Goal: Task Accomplishment & Management: Complete application form

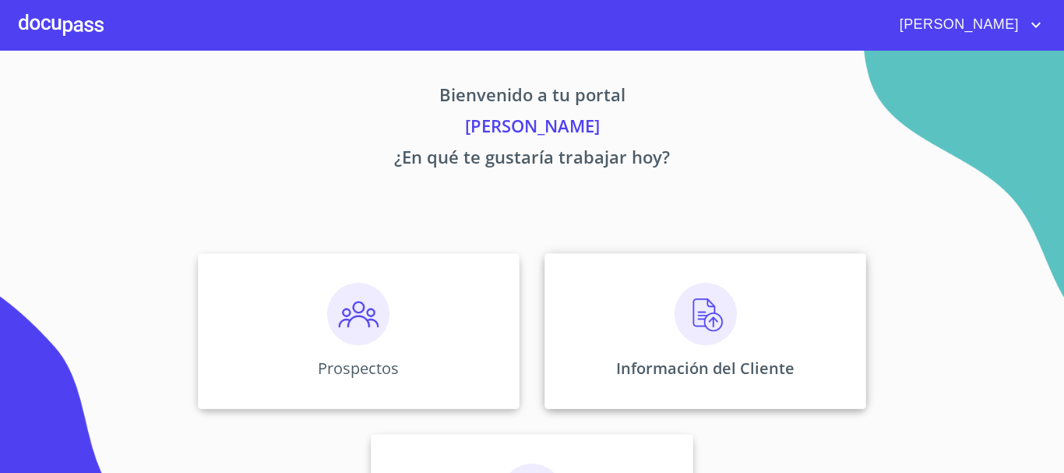
click at [709, 311] on img at bounding box center [705, 314] width 62 height 62
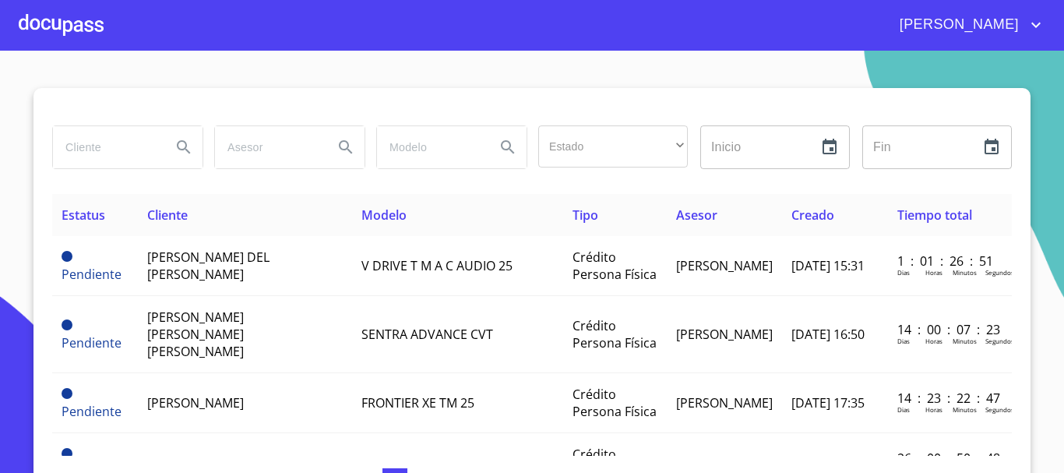
click at [141, 143] on input "search" at bounding box center [106, 147] width 106 height 42
type input "[PERSON_NAME] [PERSON_NAME]"
click at [180, 142] on icon "Search" at bounding box center [183, 147] width 19 height 19
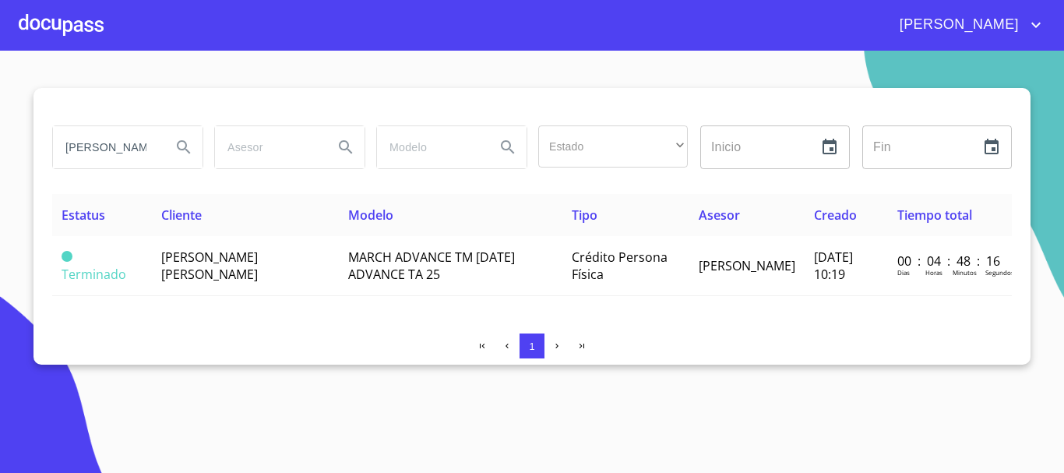
click at [60, 23] on div at bounding box center [61, 25] width 85 height 50
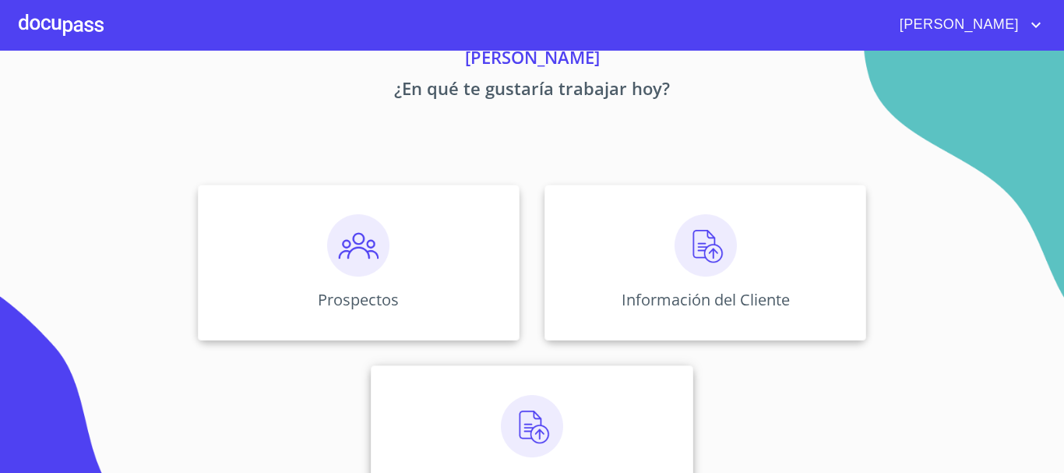
scroll to position [129, 0]
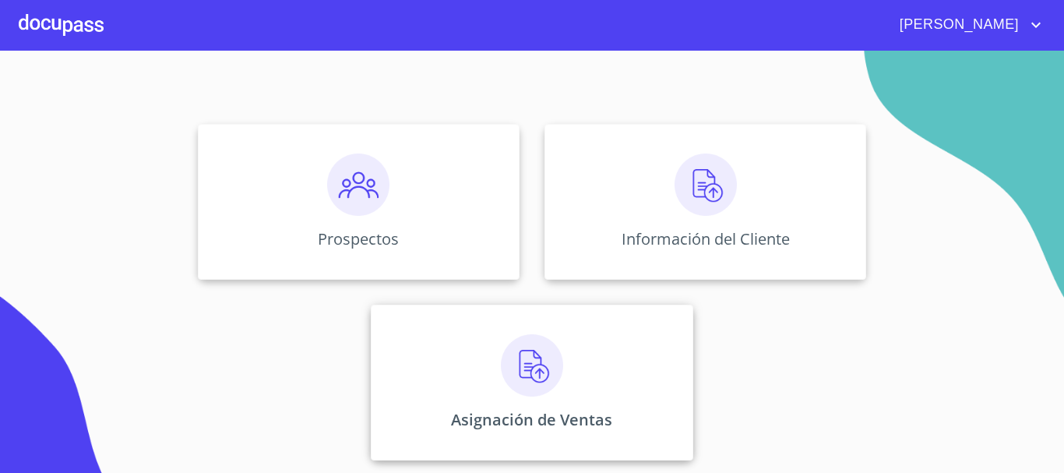
click at [514, 364] on img at bounding box center [532, 365] width 62 height 62
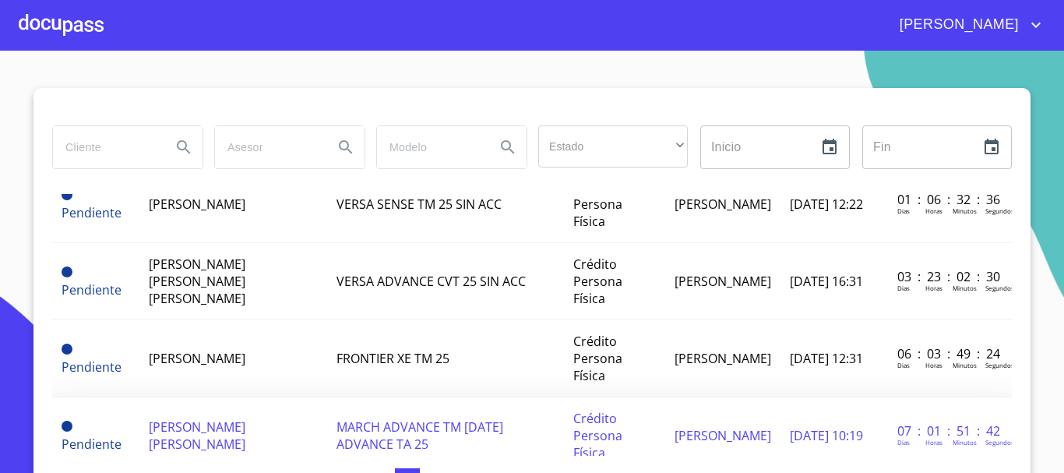
scroll to position [156, 0]
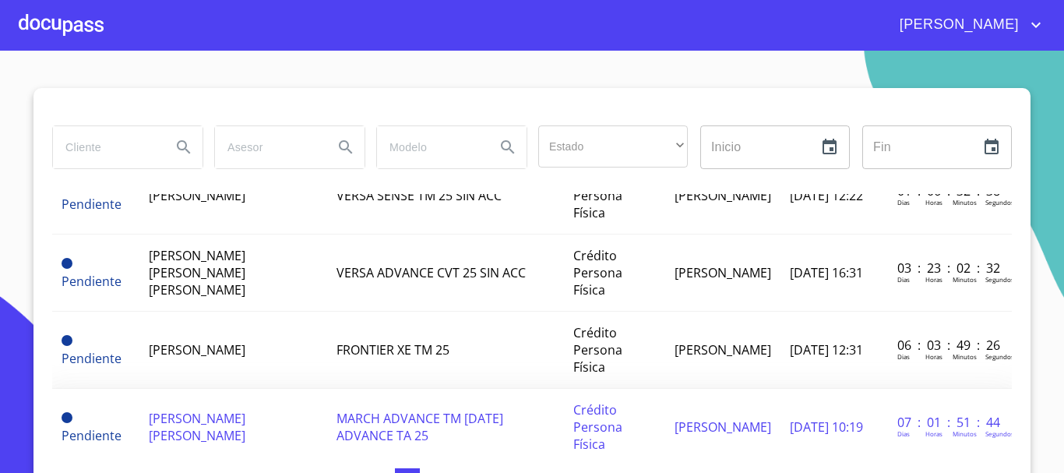
click at [231, 410] on span "[PERSON_NAME] [PERSON_NAME]" at bounding box center [197, 427] width 97 height 34
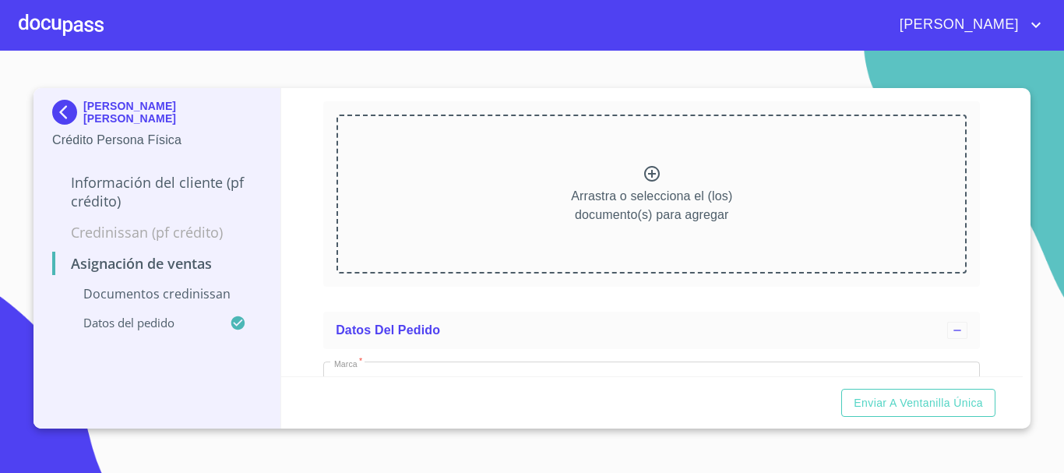
scroll to position [78, 0]
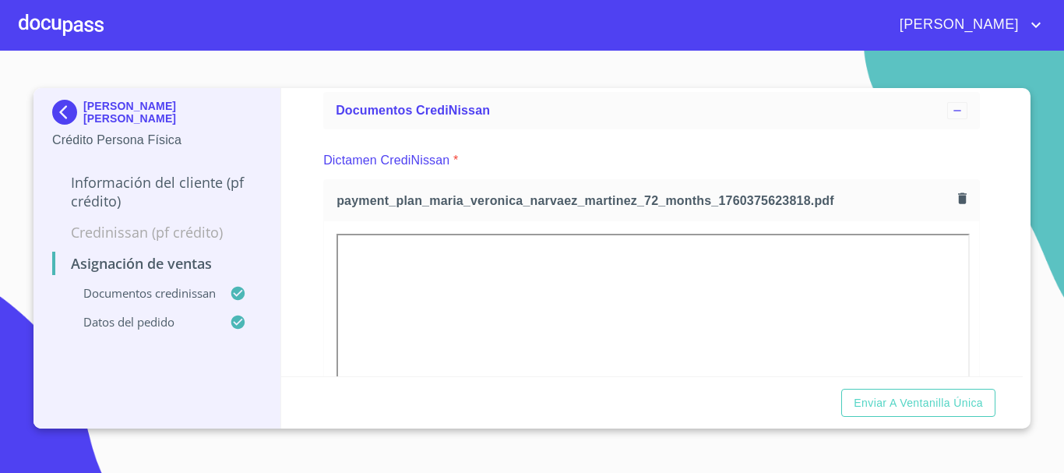
click at [313, 288] on div "Asignación de Ventas Documentos CrediNissan Dictamen CrediNissan * payment_plan…" at bounding box center [652, 232] width 742 height 288
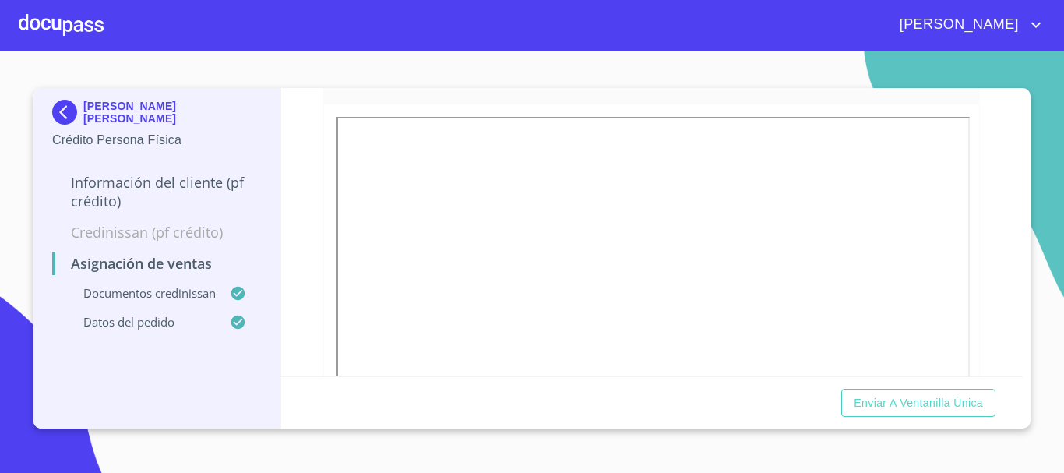
scroll to position [234, 0]
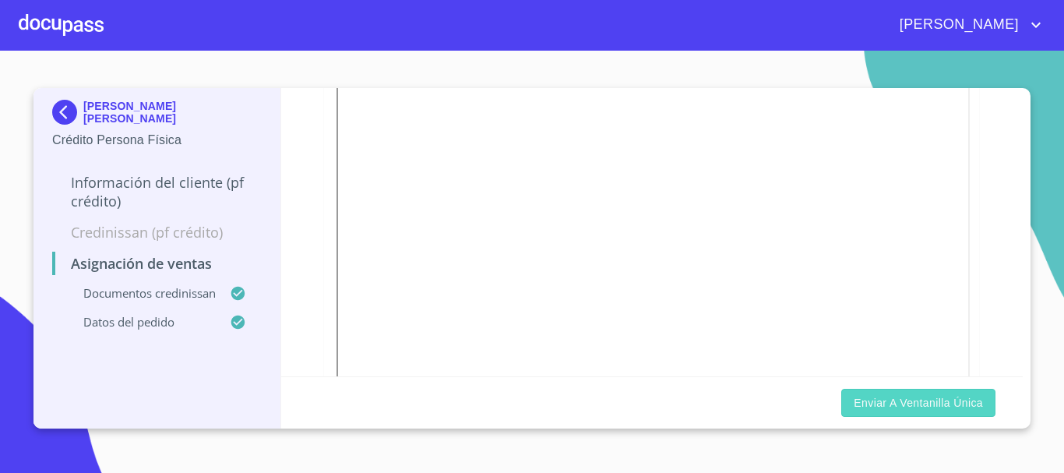
click at [961, 399] on span "Enviar a Ventanilla única" at bounding box center [918, 402] width 129 height 19
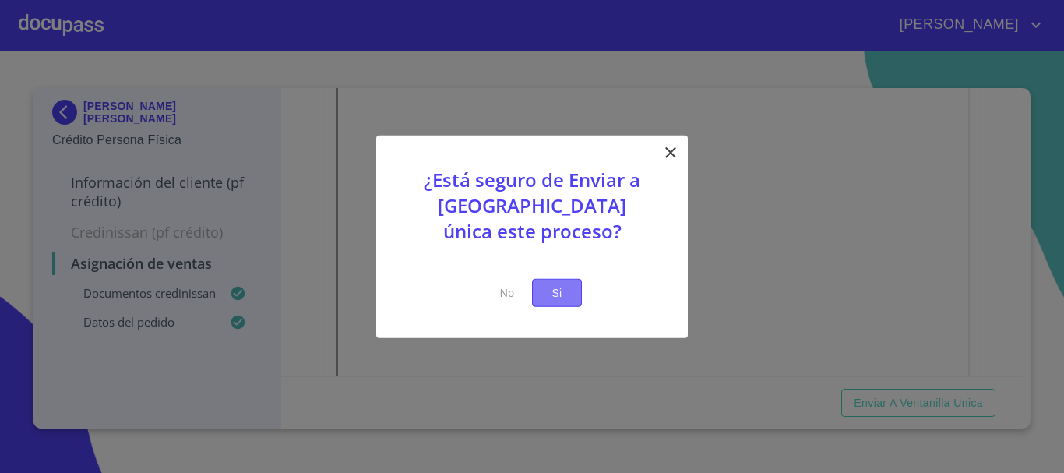
click at [558, 288] on span "Si" at bounding box center [556, 292] width 25 height 19
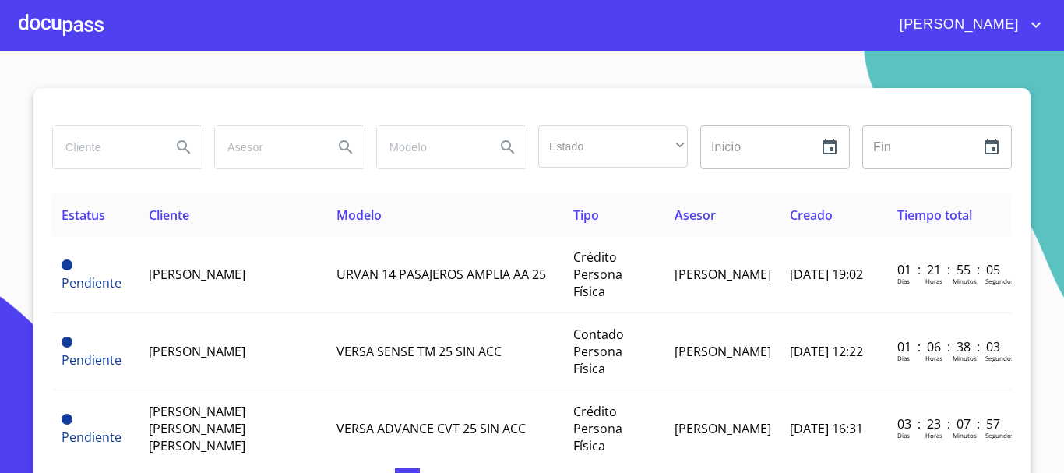
click at [53, 30] on div at bounding box center [61, 25] width 85 height 50
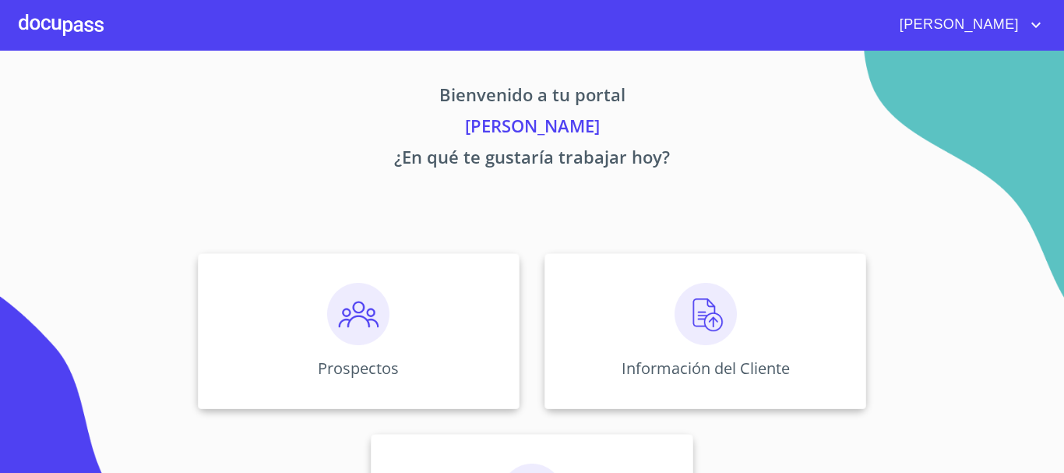
click at [64, 37] on div at bounding box center [61, 25] width 85 height 50
click at [338, 324] on img at bounding box center [358, 314] width 62 height 62
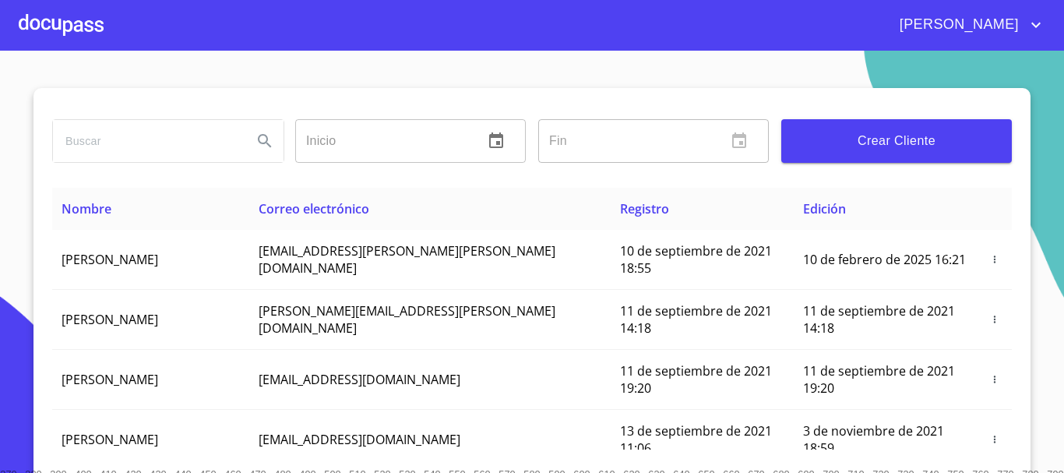
click at [160, 142] on input "search" at bounding box center [146, 141] width 187 height 42
type input "[PERSON_NAME] del [PERSON_NAME]"
click at [258, 139] on icon "Search" at bounding box center [264, 140] width 13 height 13
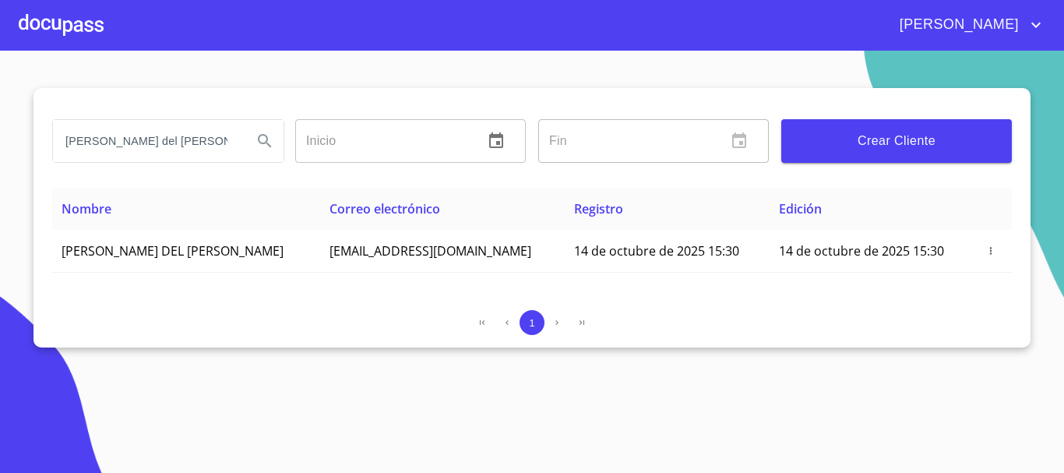
click at [136, 139] on input "[PERSON_NAME] del [PERSON_NAME]" at bounding box center [146, 141] width 187 height 42
click at [90, 22] on div at bounding box center [61, 25] width 85 height 50
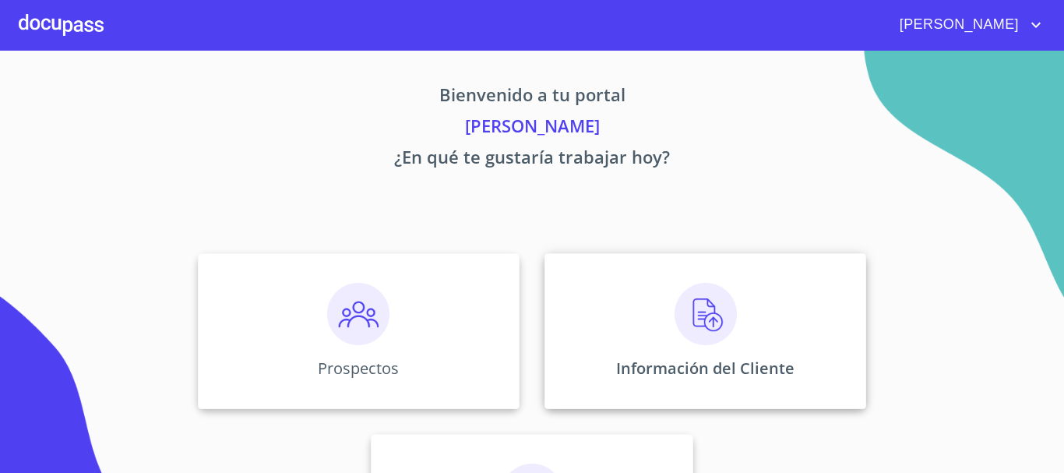
click at [680, 302] on img at bounding box center [705, 314] width 62 height 62
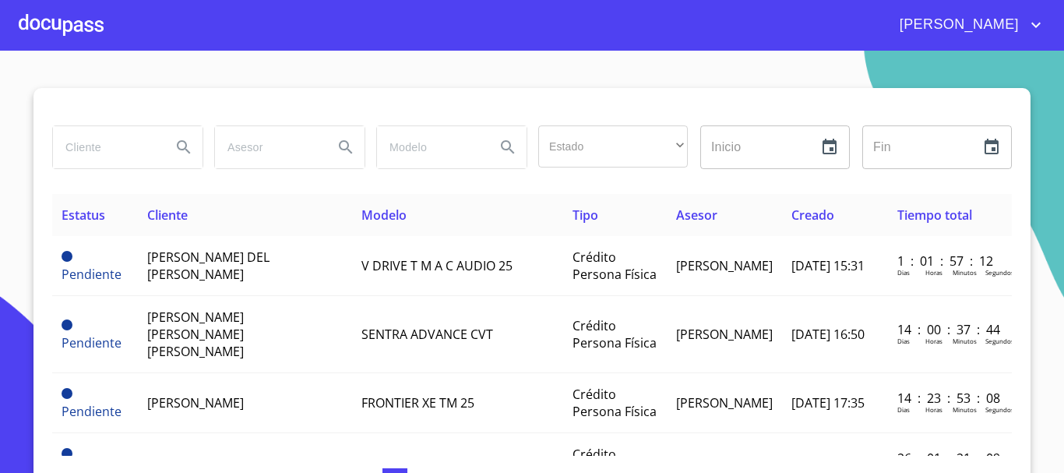
click at [136, 149] on input "search" at bounding box center [106, 147] width 106 height 42
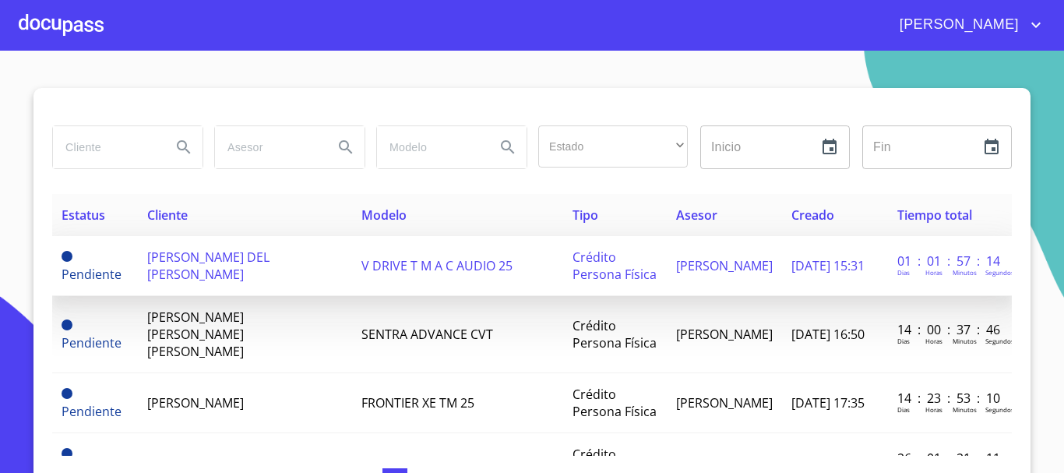
drag, startPoint x: 136, startPoint y: 149, endPoint x: 103, endPoint y: 265, distance: 120.6
click at [103, 265] on td "Pendiente" at bounding box center [95, 266] width 86 height 60
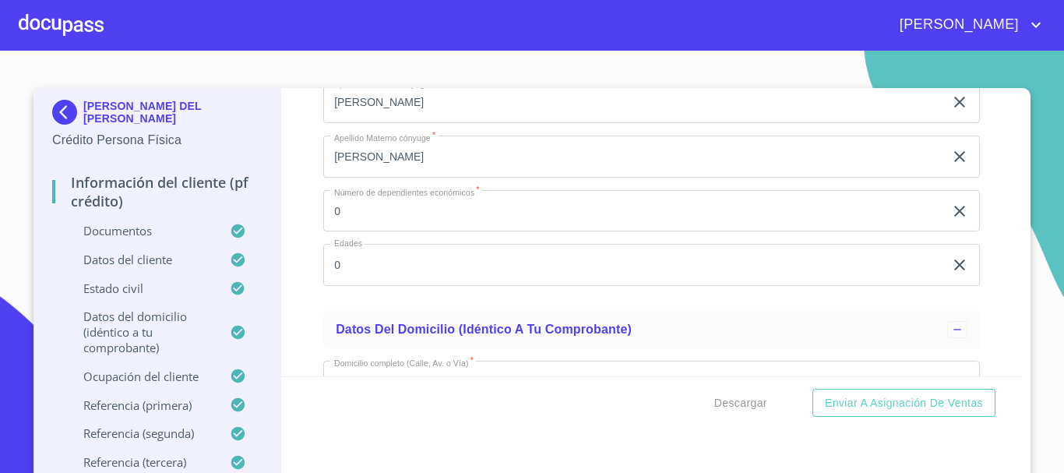
scroll to position [5529, 0]
click at [882, 399] on span "Enviar a Asignación de Ventas" at bounding box center [904, 402] width 158 height 19
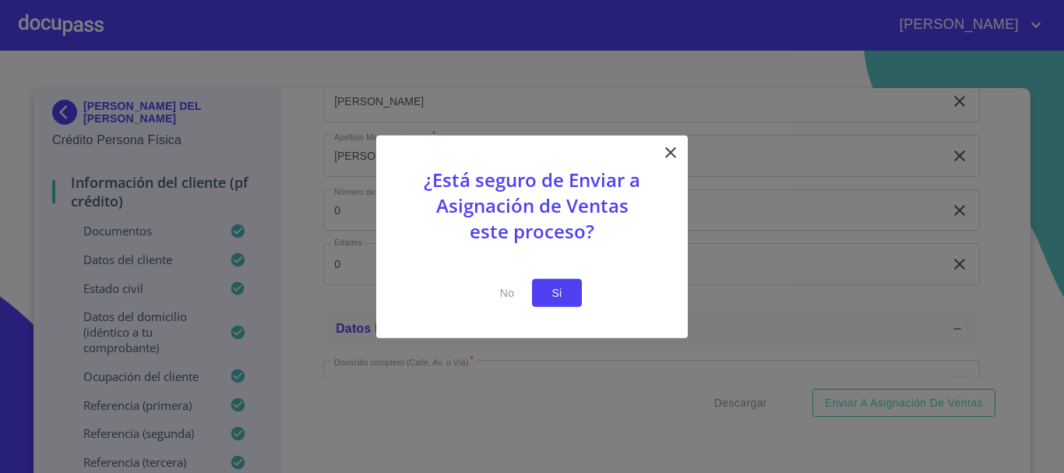
click at [561, 297] on span "Si" at bounding box center [556, 292] width 25 height 19
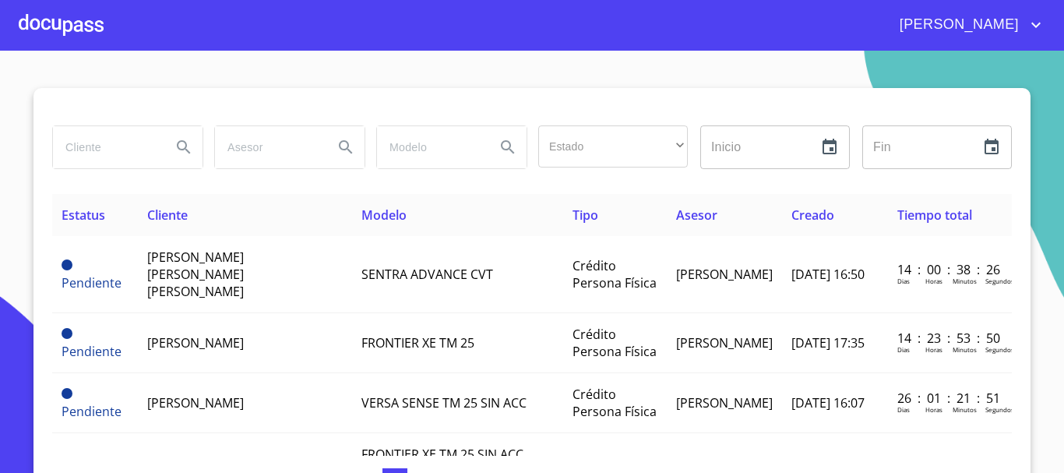
click at [90, 21] on div at bounding box center [61, 25] width 85 height 50
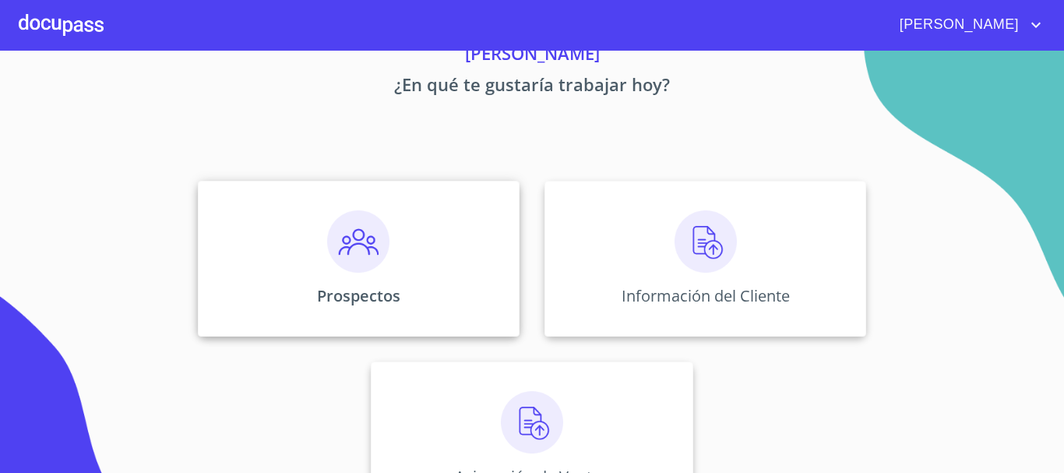
scroll to position [129, 0]
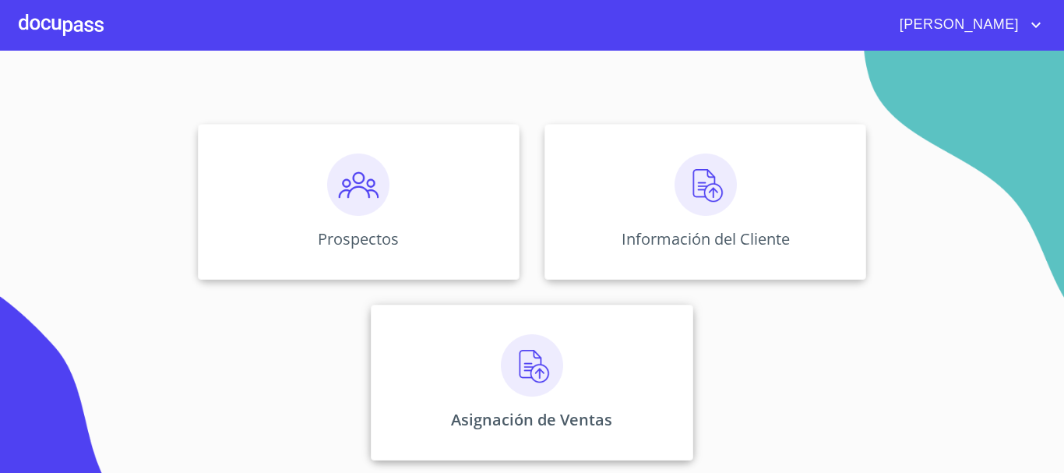
click at [533, 363] on img at bounding box center [532, 365] width 62 height 62
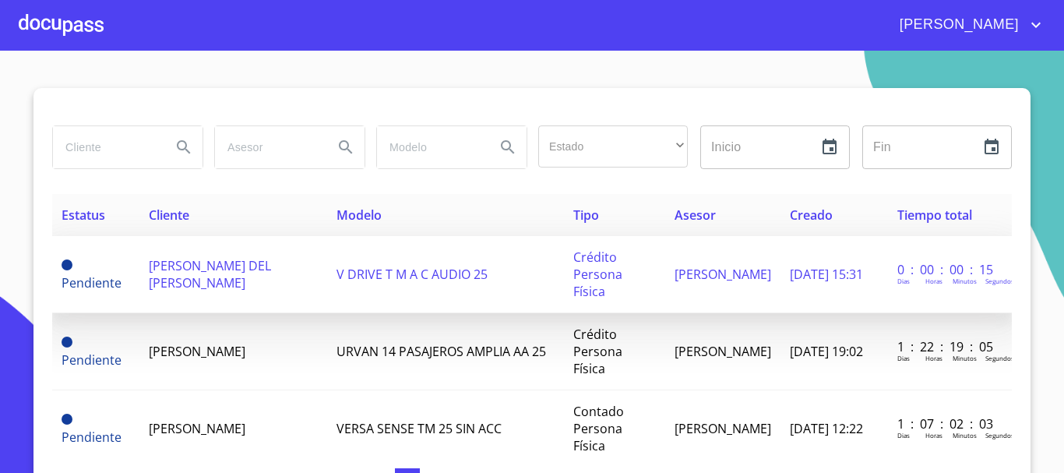
click at [199, 287] on td "[PERSON_NAME] DEL [PERSON_NAME]" at bounding box center [233, 274] width 188 height 77
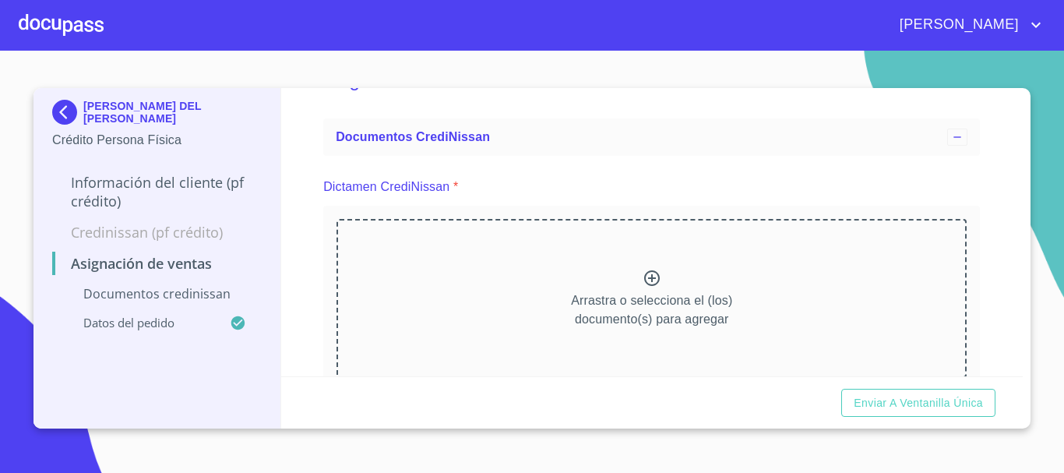
scroll to position [78, 0]
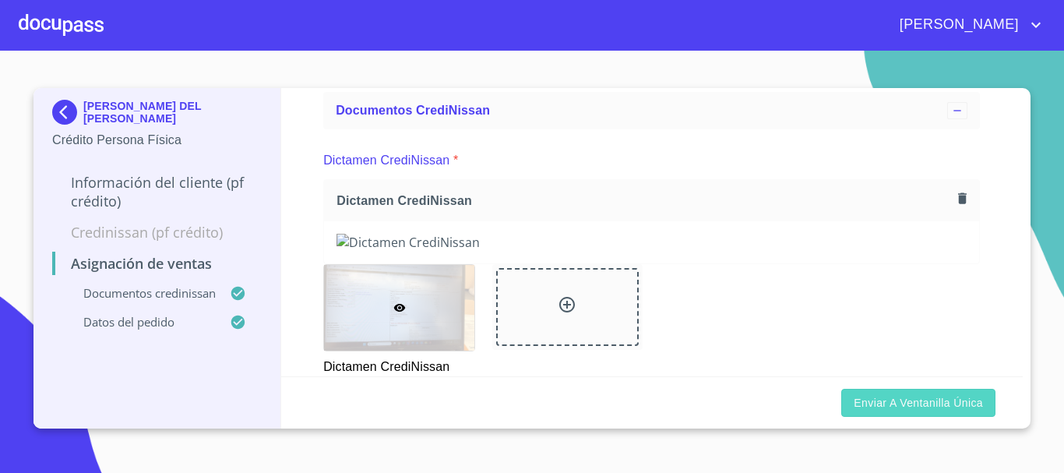
click at [892, 400] on span "Enviar a Ventanilla única" at bounding box center [918, 402] width 129 height 19
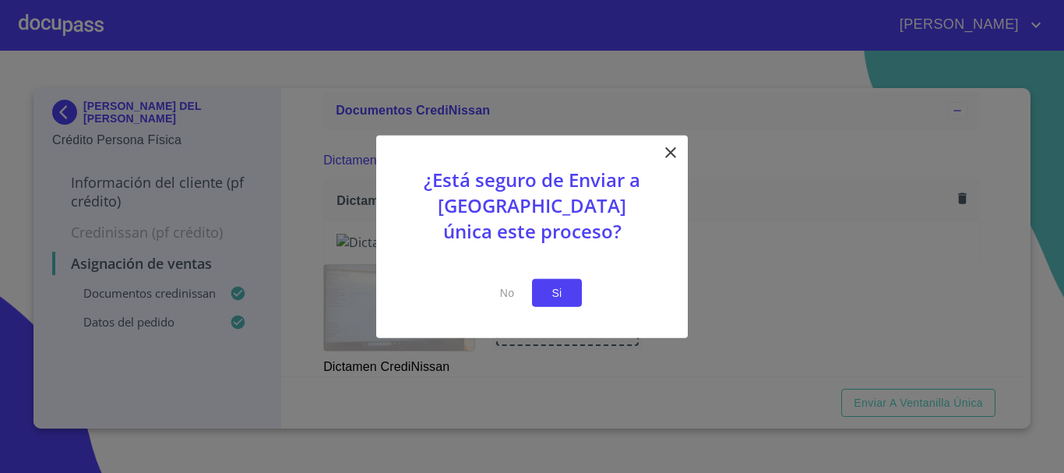
click at [546, 290] on span "Si" at bounding box center [556, 292] width 25 height 19
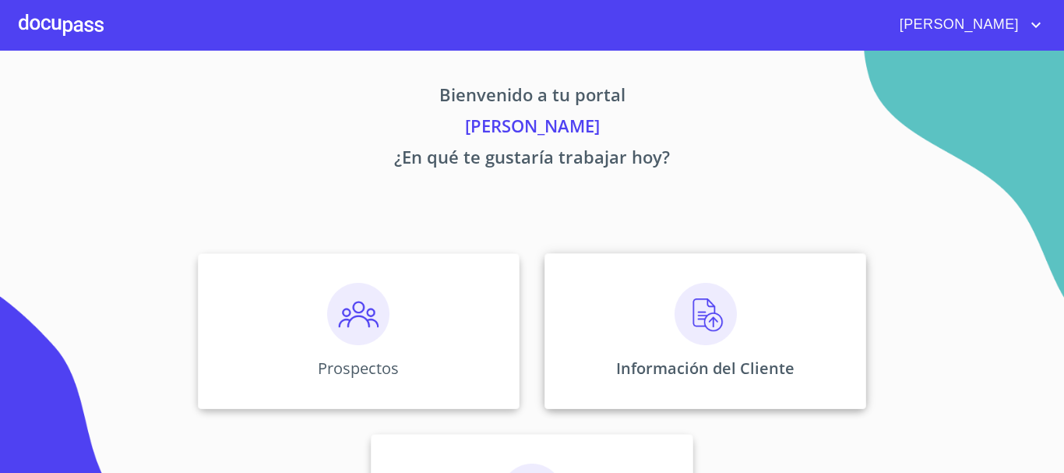
click at [713, 314] on img at bounding box center [705, 314] width 62 height 62
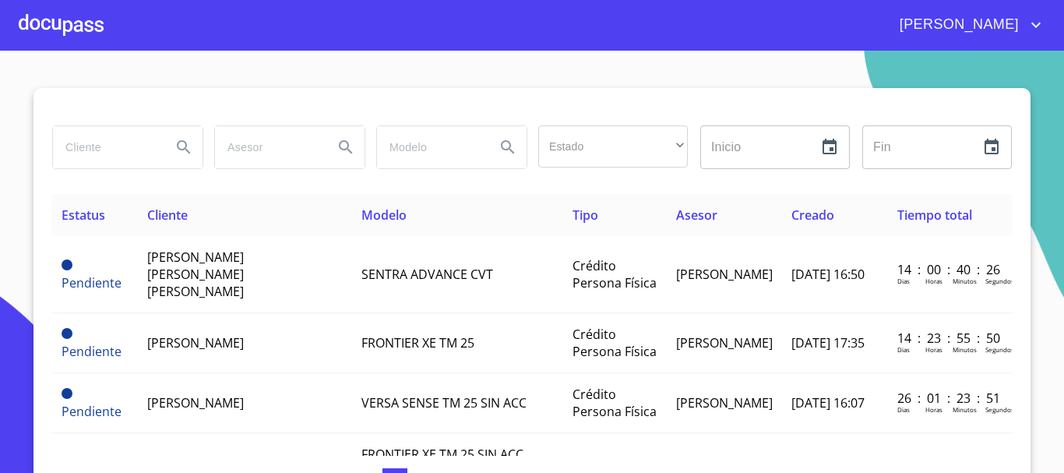
click at [80, 34] on div at bounding box center [61, 25] width 85 height 50
click at [133, 147] on input "search" at bounding box center [106, 147] width 106 height 42
paste input "[PERSON_NAME] del [PERSON_NAME]"
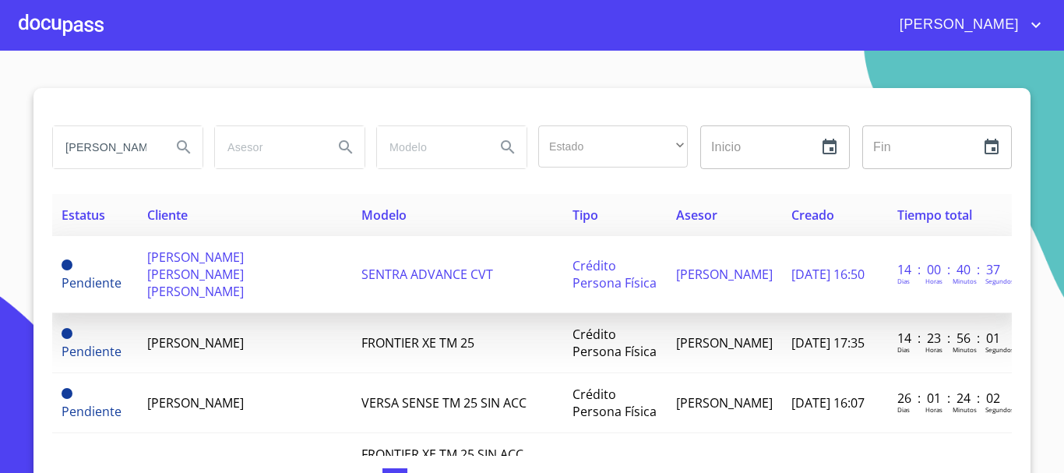
scroll to position [0, 95]
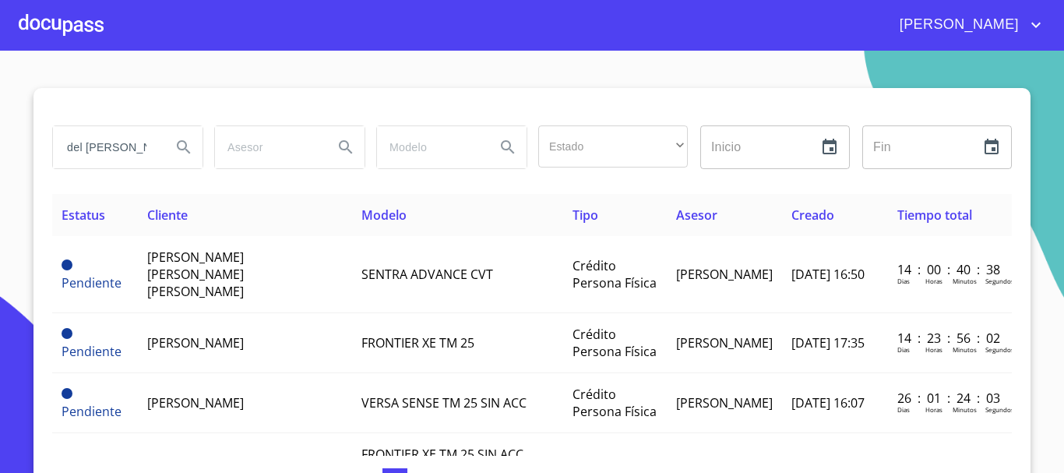
type input "[PERSON_NAME] del [PERSON_NAME]"
click at [174, 150] on icon "Search" at bounding box center [183, 147] width 19 height 19
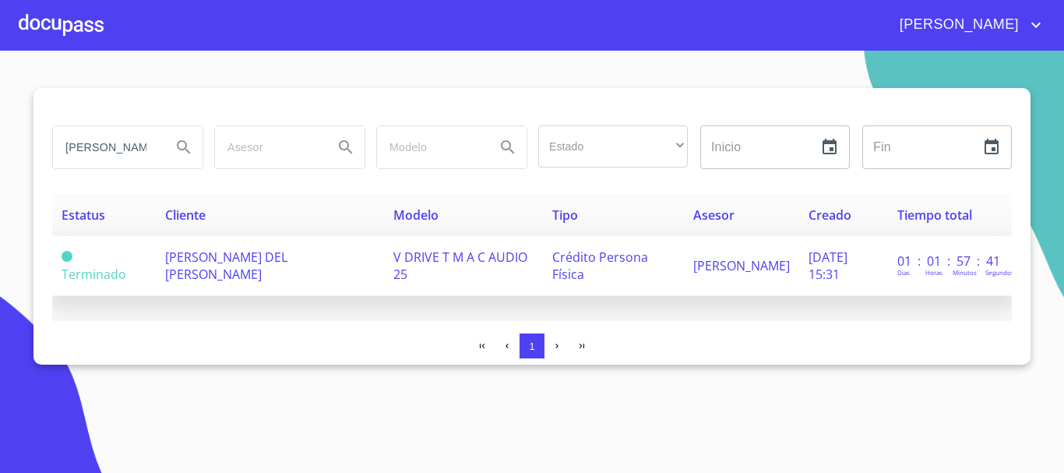
click at [225, 263] on span "[PERSON_NAME] DEL [PERSON_NAME]" at bounding box center [226, 265] width 122 height 34
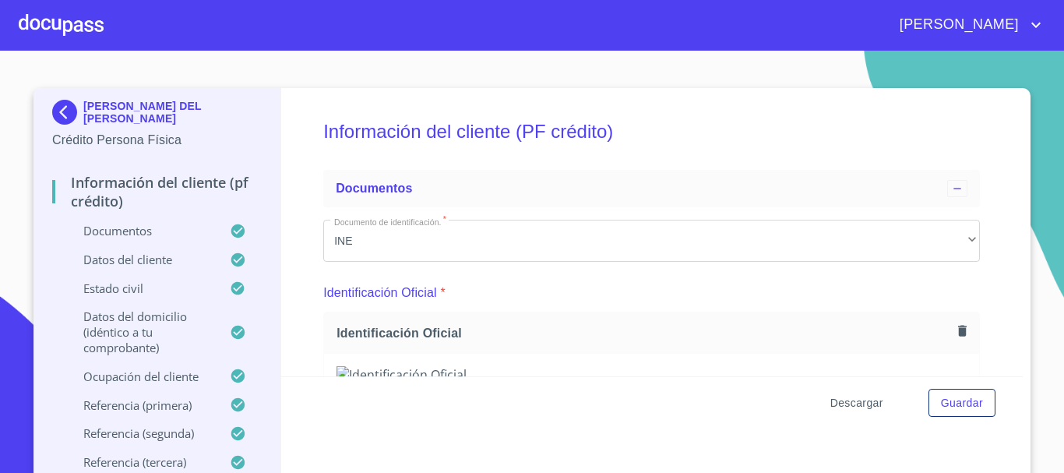
click at [850, 400] on span "Descargar" at bounding box center [856, 402] width 53 height 19
